Goal: Navigation & Orientation: Find specific page/section

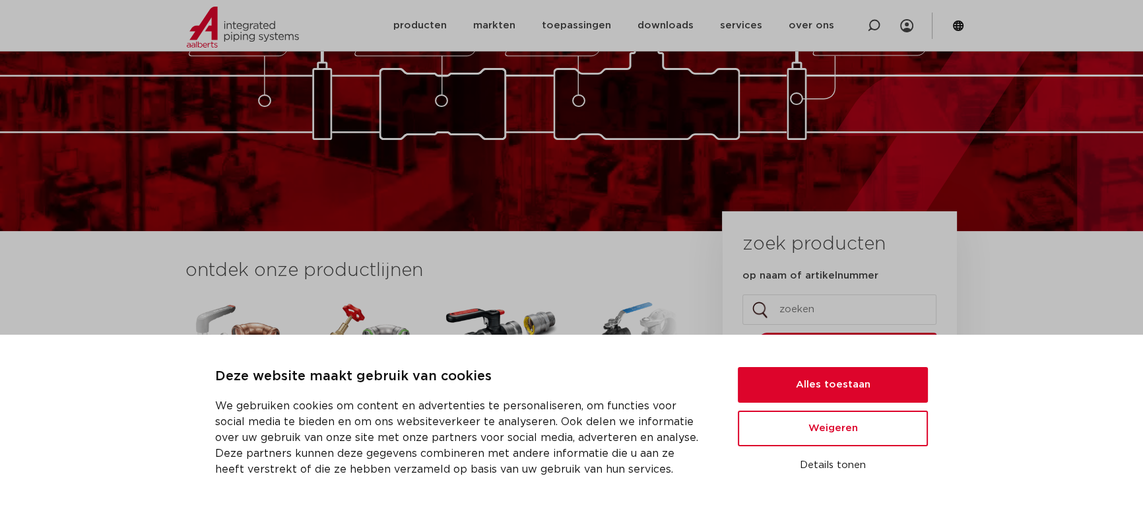
scroll to position [262, 0]
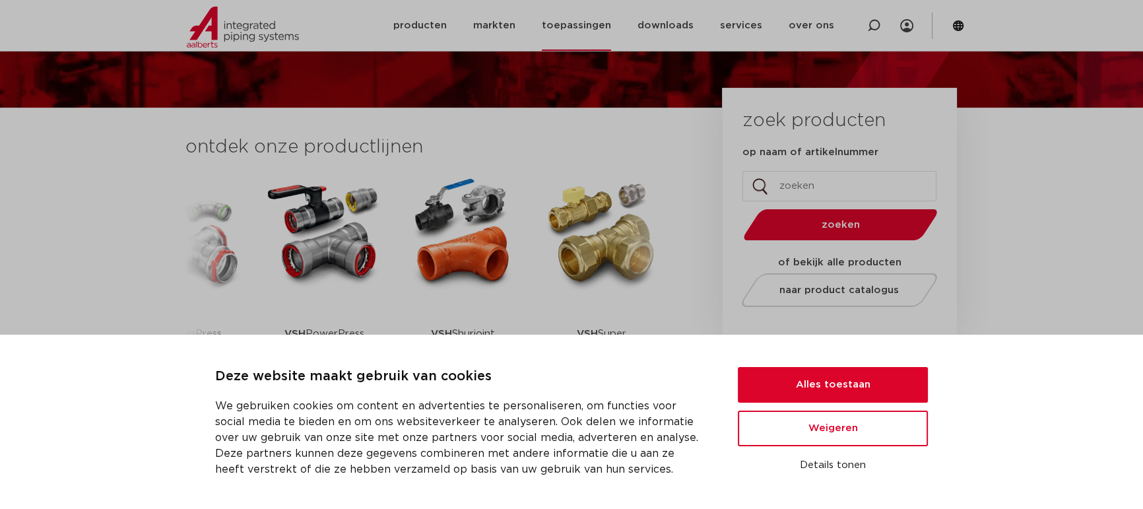
click at [575, 25] on link "toepassingen" at bounding box center [576, 25] width 69 height 51
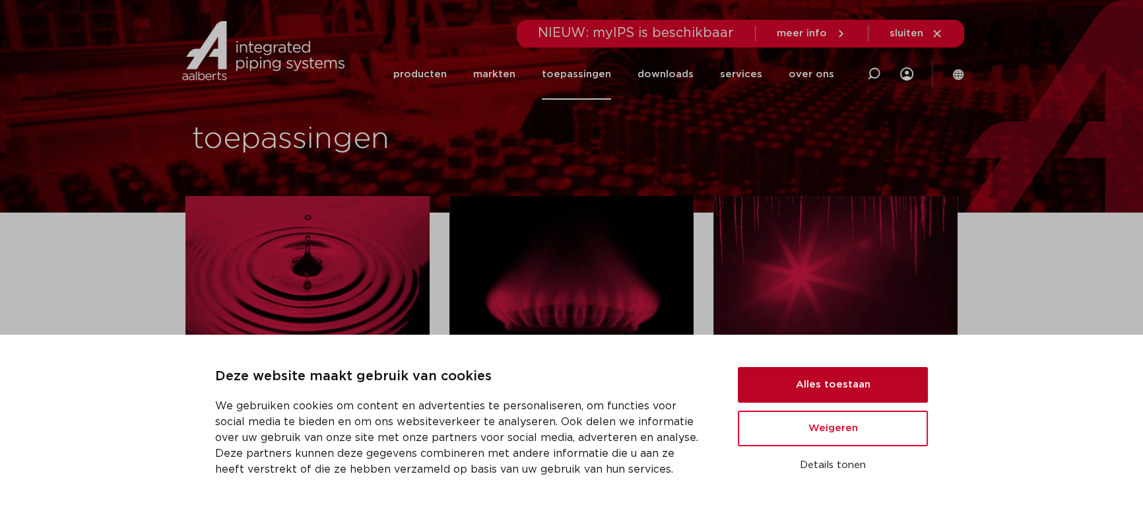
click at [814, 381] on button "Alles toestaan" at bounding box center [833, 385] width 190 height 36
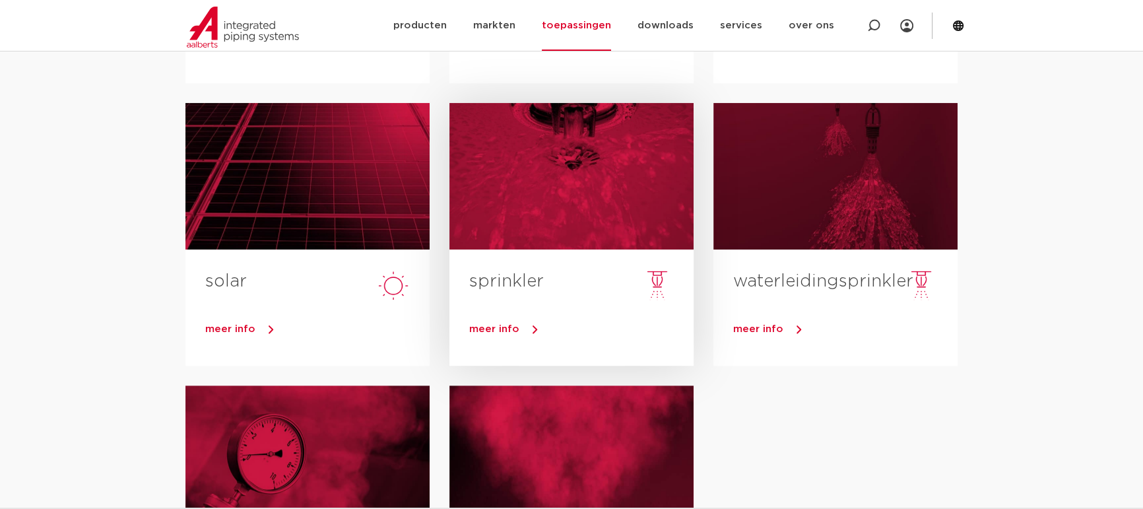
scroll to position [426, 0]
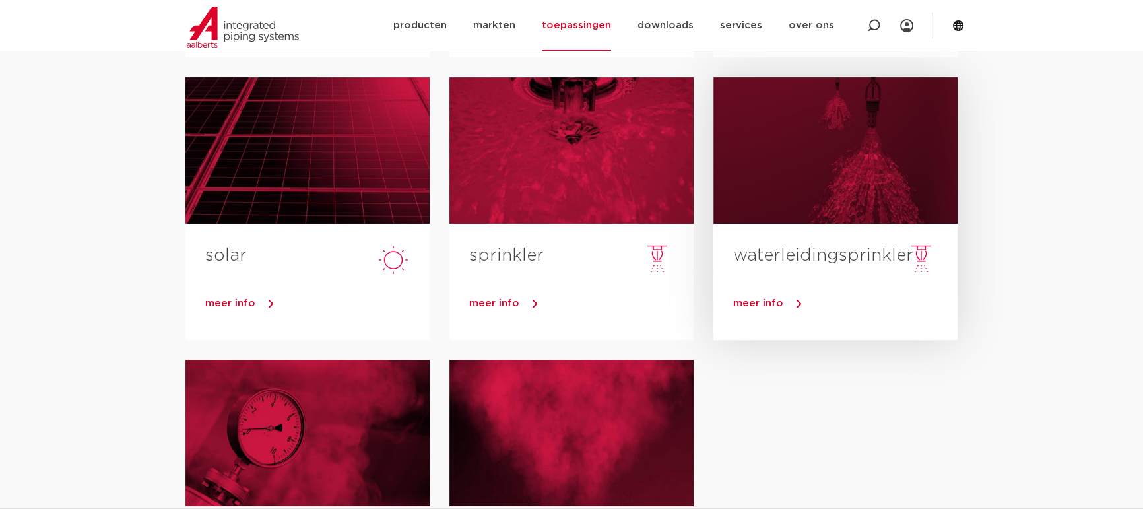
click at [800, 210] on div at bounding box center [835, 150] width 244 height 146
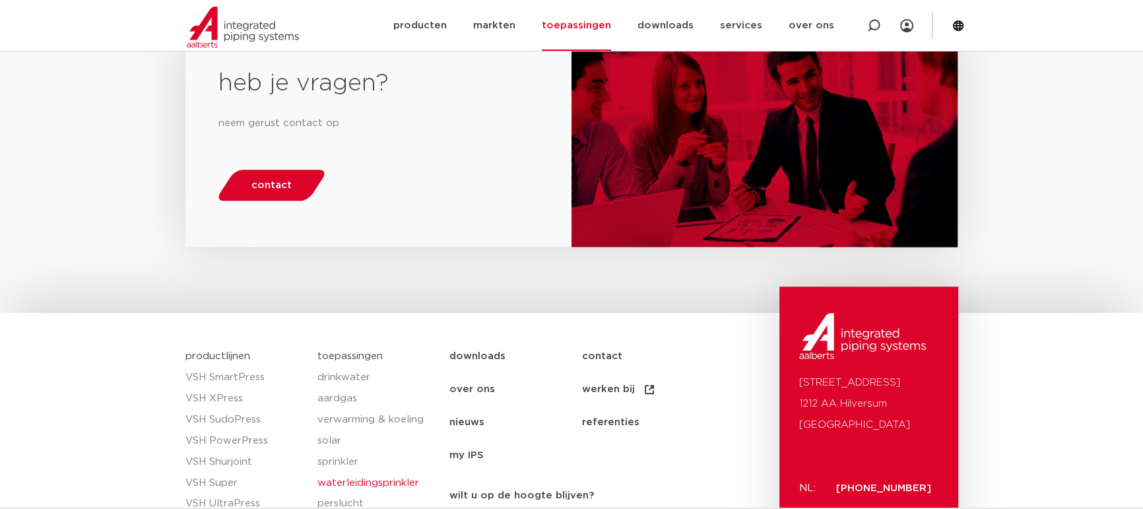
scroll to position [1416, 0]
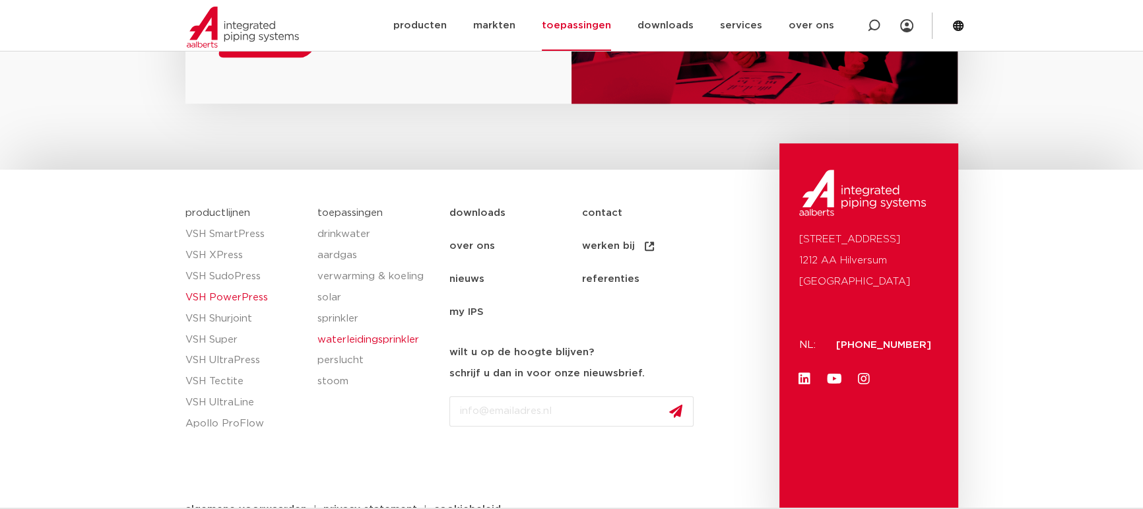
click at [228, 287] on link "VSH PowerPress" at bounding box center [244, 297] width 119 height 21
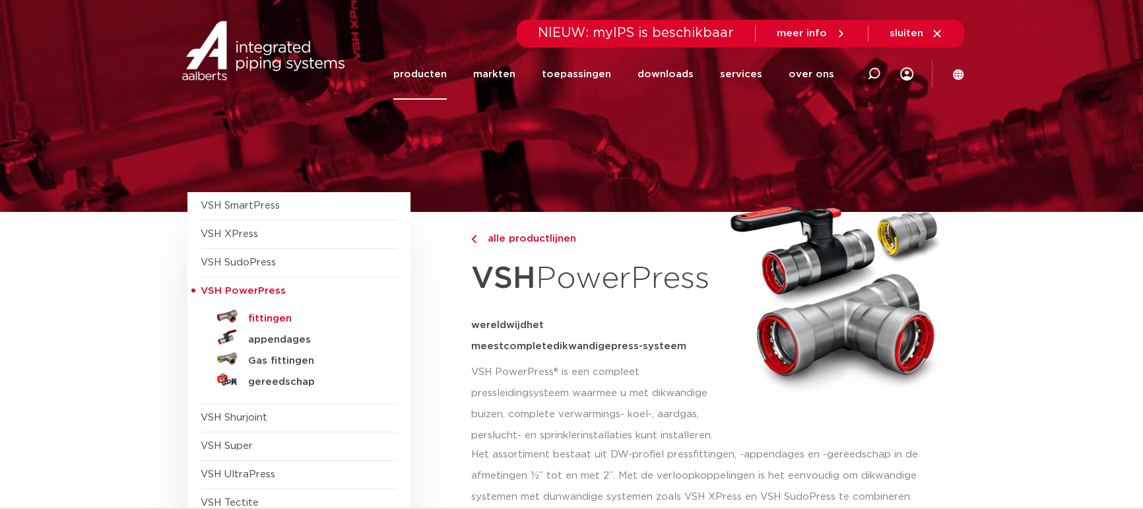
click at [260, 319] on h5 "fittingen" at bounding box center [313, 319] width 131 height 12
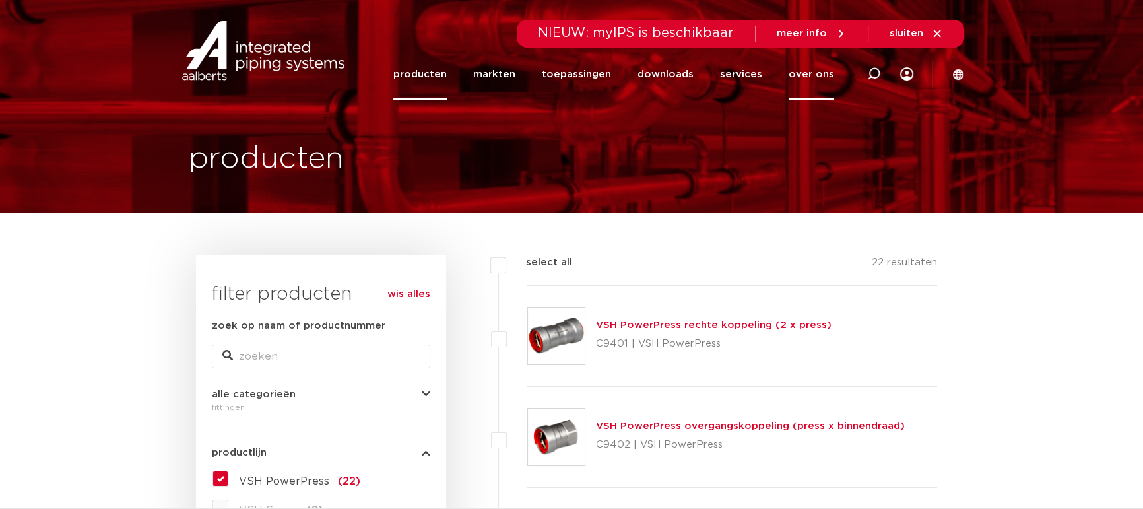
click at [815, 77] on link "over ons" at bounding box center [811, 74] width 46 height 51
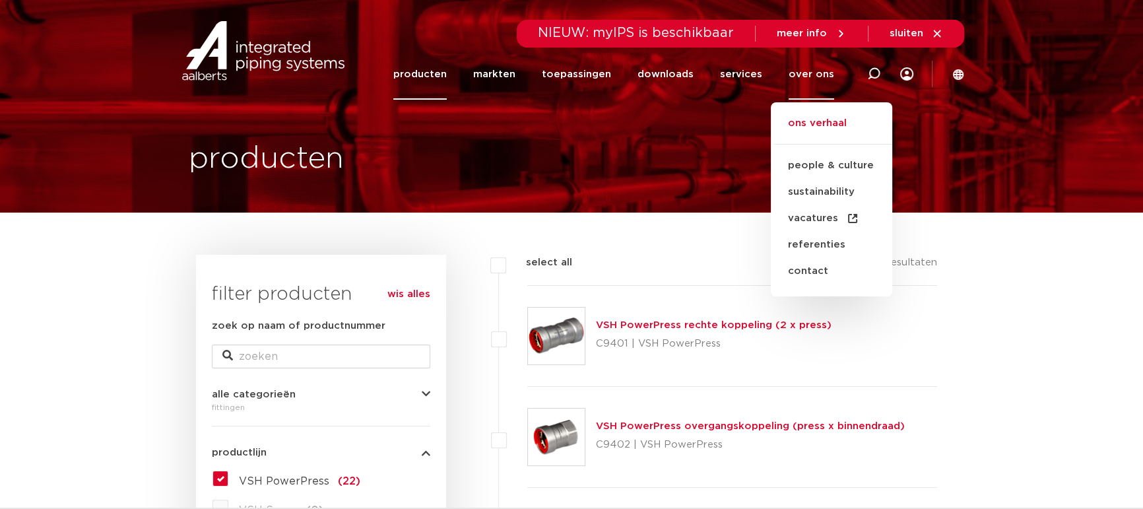
click at [832, 124] on link "ons verhaal" at bounding box center [831, 129] width 121 height 29
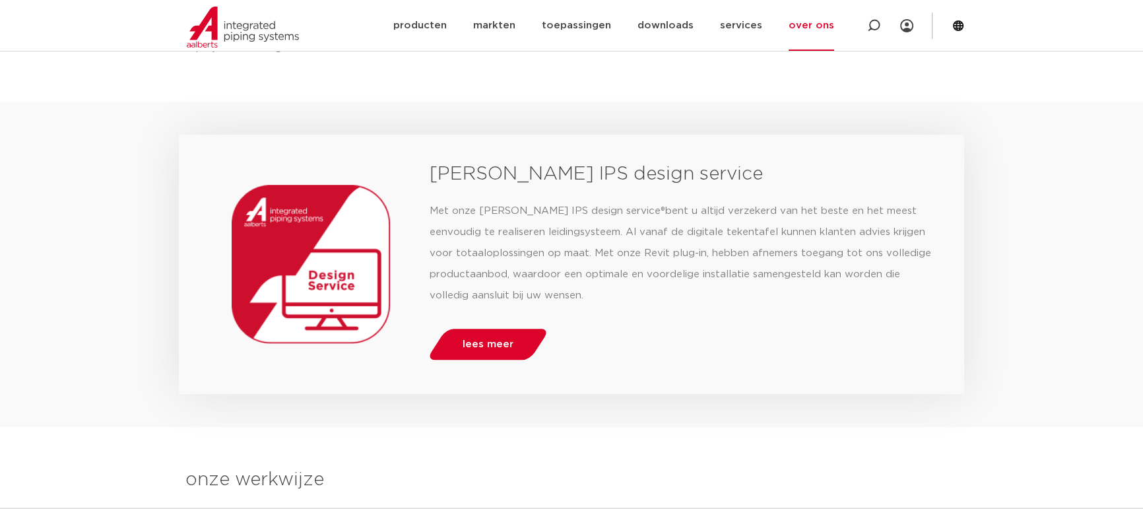
scroll to position [1061, 0]
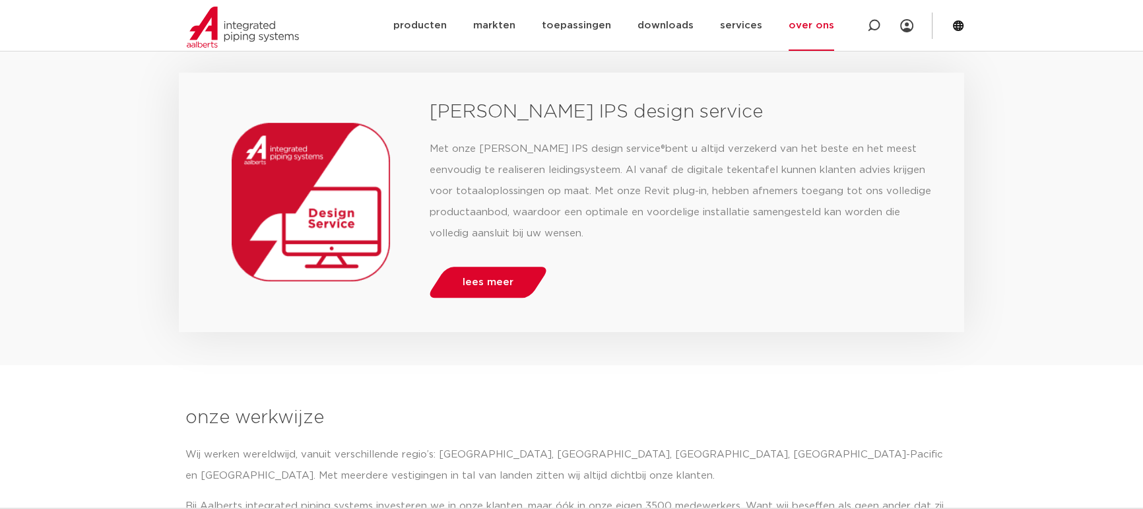
click at [959, 23] on icon at bounding box center [958, 25] width 11 height 11
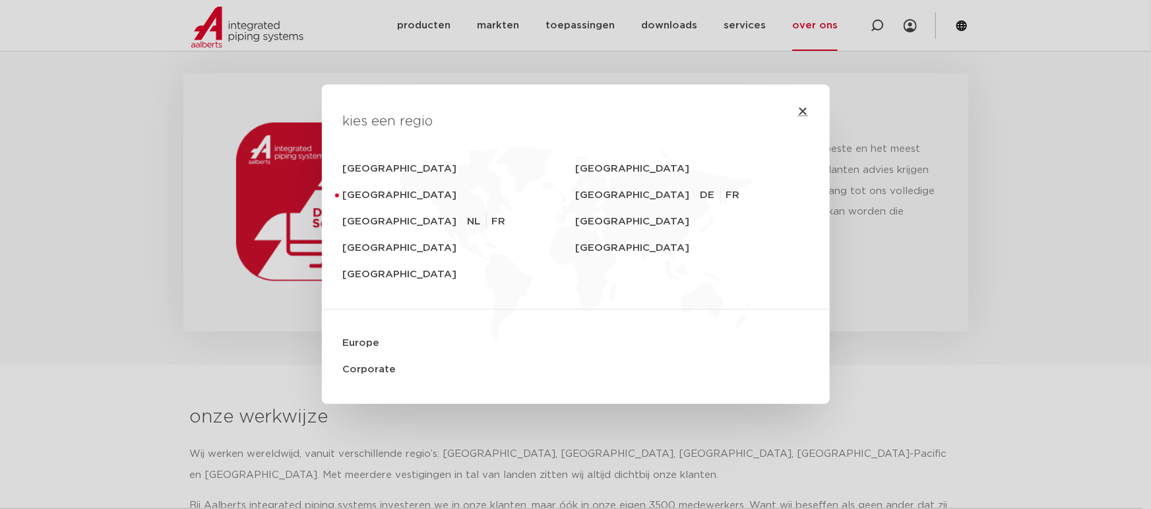
click at [800, 109] on icon "Close" at bounding box center [803, 111] width 11 height 11
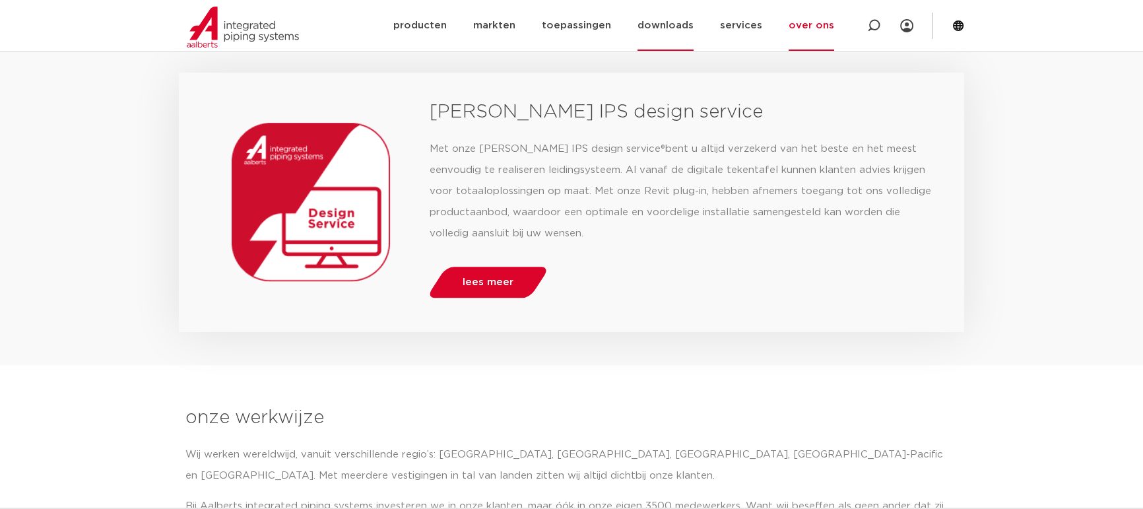
click at [685, 20] on link "downloads" at bounding box center [665, 25] width 56 height 51
